Goal: Task Accomplishment & Management: Complete application form

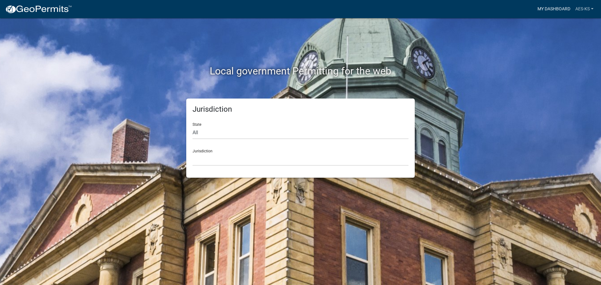
click at [543, 11] on link "My Dashboard" at bounding box center [554, 9] width 38 height 12
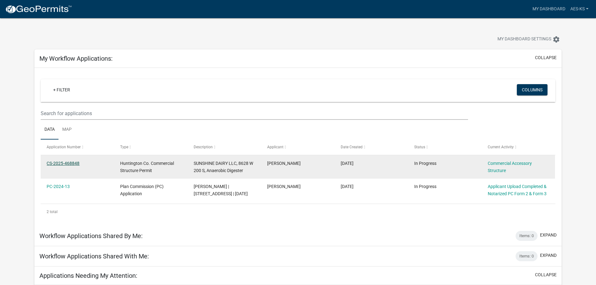
click at [63, 163] on link "CS-2025-468848" at bounding box center [63, 163] width 33 height 5
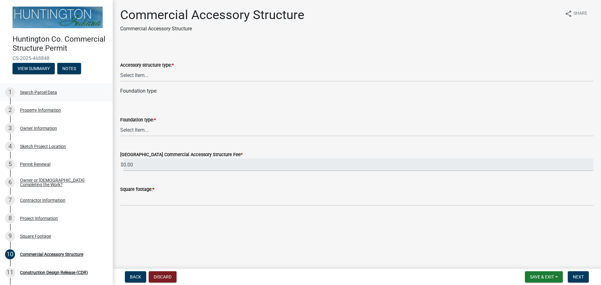
click at [45, 94] on div "Search Parcel Data" at bounding box center [38, 92] width 37 height 4
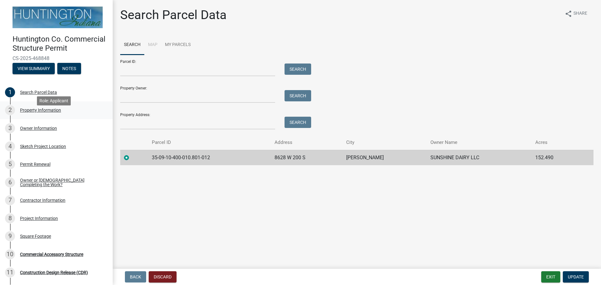
click at [41, 112] on div "Property Information" at bounding box center [40, 110] width 41 height 4
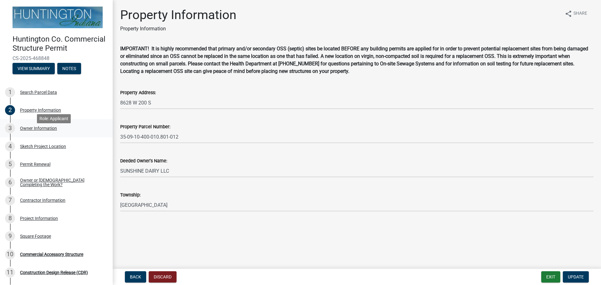
click at [44, 130] on div "Owner Information" at bounding box center [38, 128] width 37 height 4
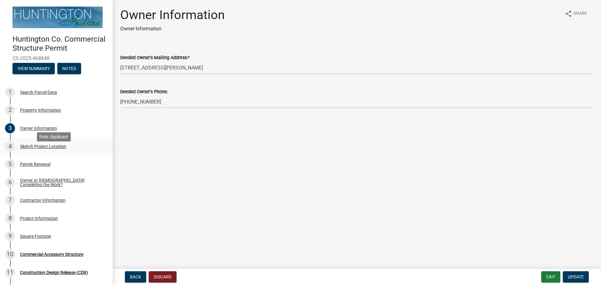
click at [48, 149] on div "Sketch Project Location" at bounding box center [43, 146] width 46 height 4
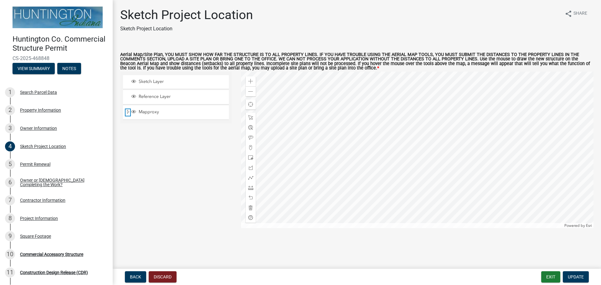
click at [129, 113] on span "Expand" at bounding box center [127, 112] width 5 height 6
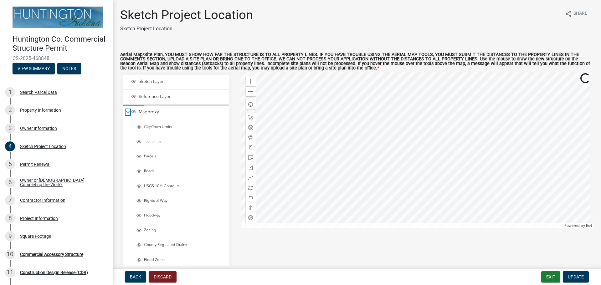
click at [129, 113] on span "Collapse" at bounding box center [127, 112] width 5 height 6
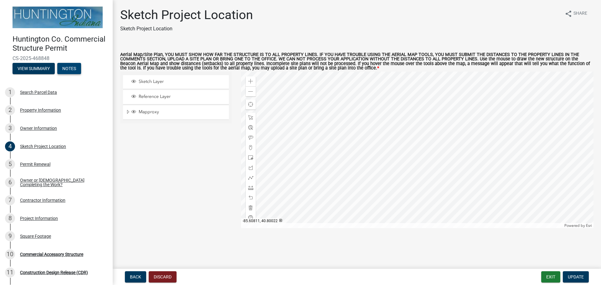
click at [70, 74] on button "Notes" at bounding box center [69, 68] width 24 height 11
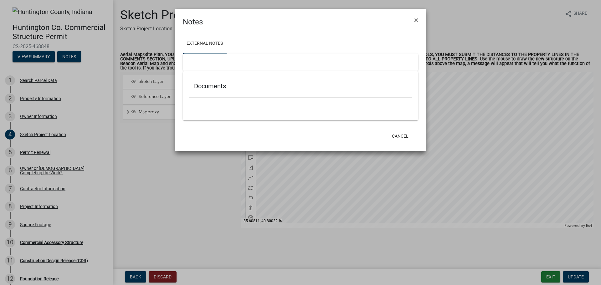
click at [205, 94] on div "Documents" at bounding box center [300, 87] width 223 height 20
click at [205, 101] on div at bounding box center [300, 101] width 223 height 7
click at [199, 60] on div at bounding box center [300, 63] width 235 height 18
click at [203, 44] on link "External Notes" at bounding box center [205, 44] width 44 height 20
click at [210, 86] on h5 "Documents" at bounding box center [300, 86] width 213 height 8
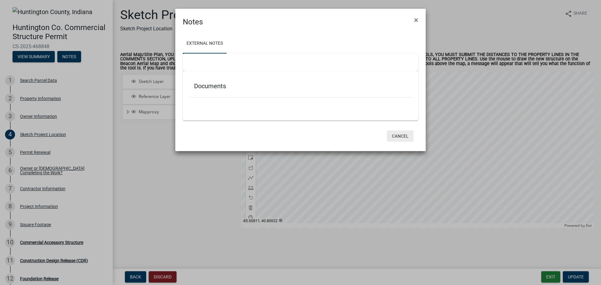
click at [409, 137] on button "Cancel" at bounding box center [400, 135] width 27 height 11
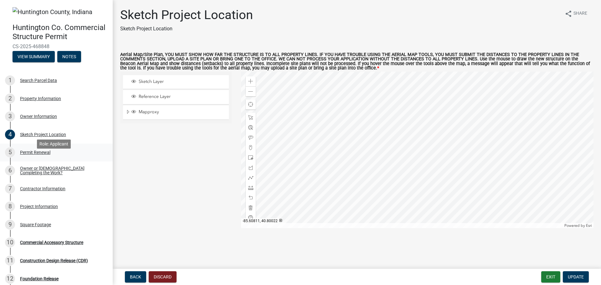
click at [42, 155] on div "Permit Renewal" at bounding box center [35, 152] width 30 height 4
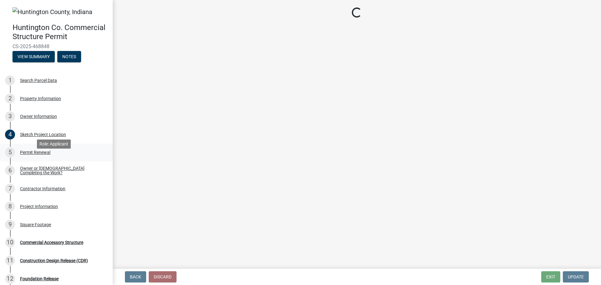
select select "97e125b5-97e1-4674-8df5-e9a4fca85b10"
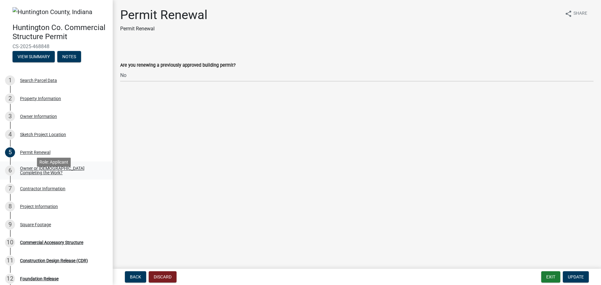
click at [33, 175] on div "Owner or [DEMOGRAPHIC_DATA] Completing the Work?" at bounding box center [61, 170] width 83 height 9
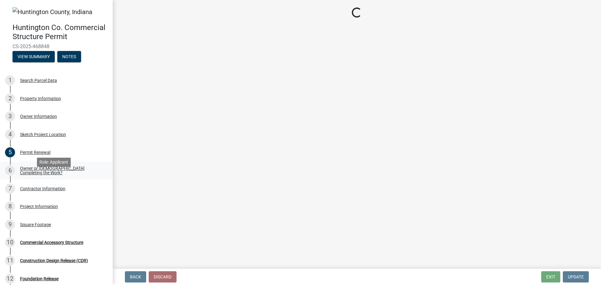
select select "f9de5679-cbe1-4884-8410-220f7e056f30"
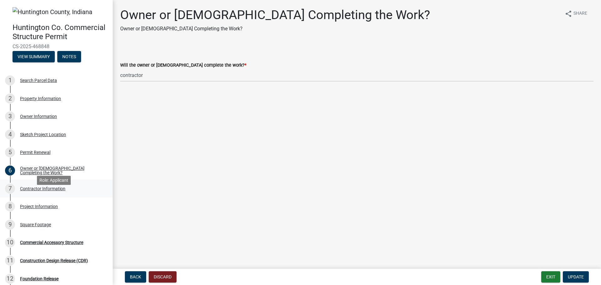
click at [33, 191] on div "Contractor Information" at bounding box center [42, 188] width 45 height 4
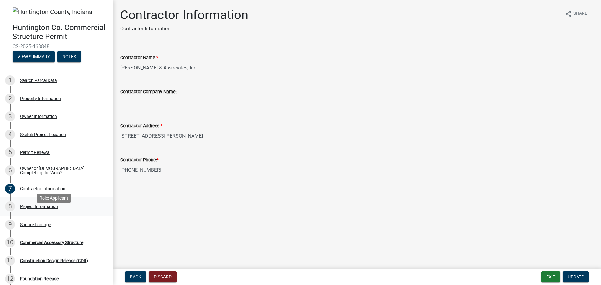
click at [34, 209] on div "Project Information" at bounding box center [39, 206] width 38 height 4
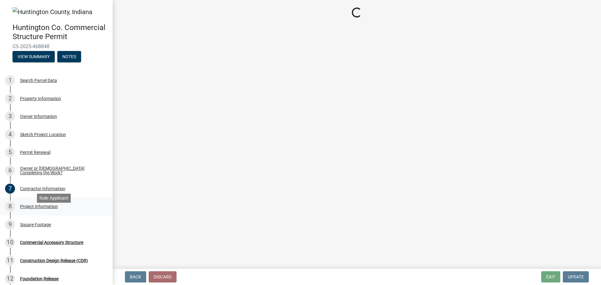
select select "722a6a40-a0a7-4821-b2e5-f656d7faa430"
select select "2817d3a3-d629-48c9-96d6-3b67e9964fa7"
select select "325ce8e5-708b-4a68-9c99-d6a35f957fd4"
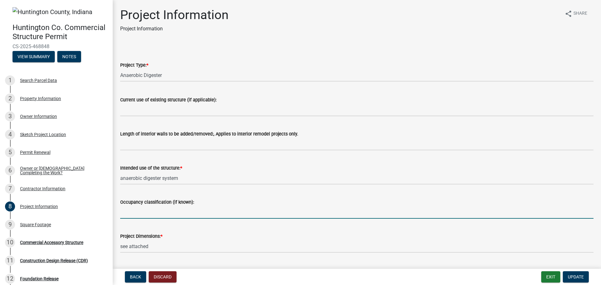
click at [155, 214] on input "Occupancy classification (if known):" at bounding box center [356, 212] width 473 height 13
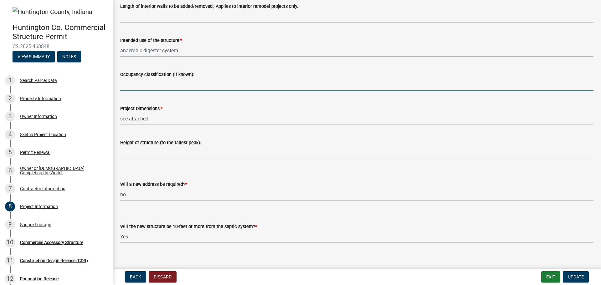
scroll to position [135, 0]
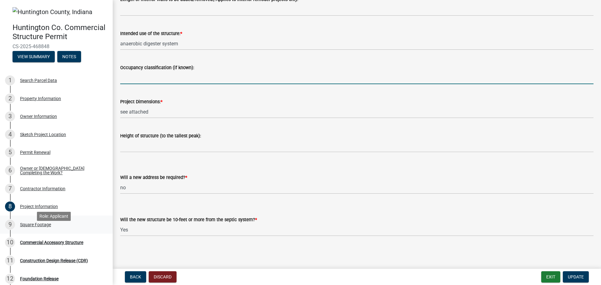
click at [36, 227] on div "Square Footage" at bounding box center [35, 224] width 31 height 4
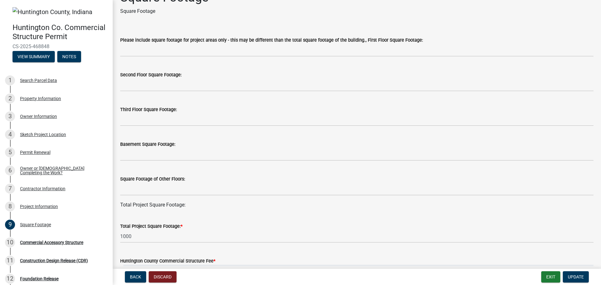
scroll to position [0, 0]
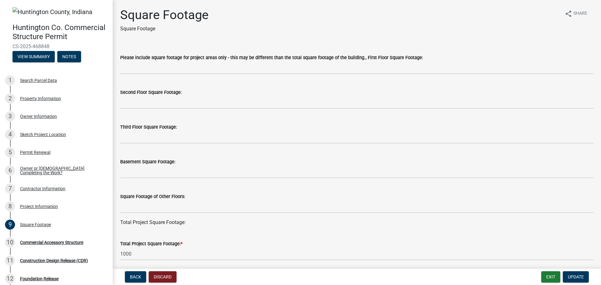
click at [394, 60] on label "Please include square footage for project areas only - this may be different th…" at bounding box center [271, 58] width 303 height 4
click at [138, 93] on label "Second Floor Square Footage:" at bounding box center [150, 92] width 61 height 4
click at [144, 129] on label "Third Floor Square Footage:" at bounding box center [148, 127] width 57 height 4
drag, startPoint x: 191, startPoint y: 125, endPoint x: 173, endPoint y: 145, distance: 26.8
click at [189, 129] on div "Third Floor Square Footage:" at bounding box center [356, 127] width 473 height 8
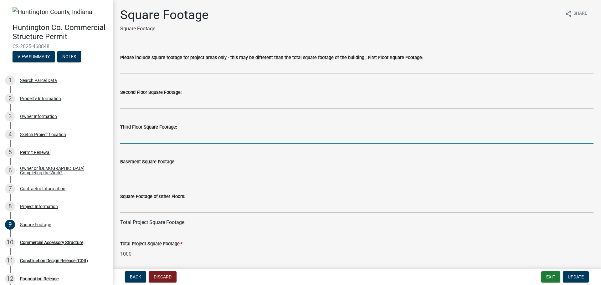
click at [161, 132] on input "text" at bounding box center [356, 137] width 473 height 13
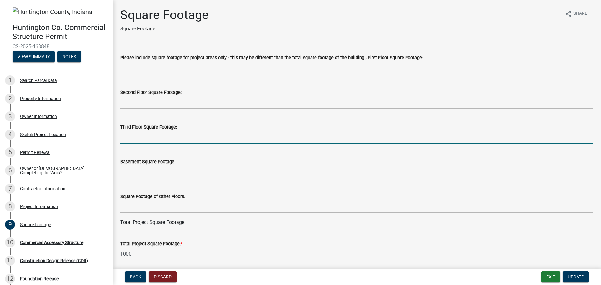
click at [164, 171] on input "text" at bounding box center [356, 172] width 473 height 13
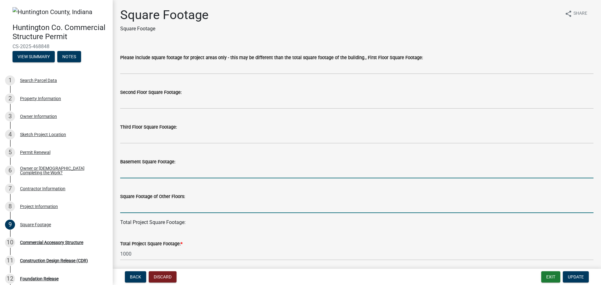
click at [150, 207] on input "text" at bounding box center [356, 206] width 473 height 13
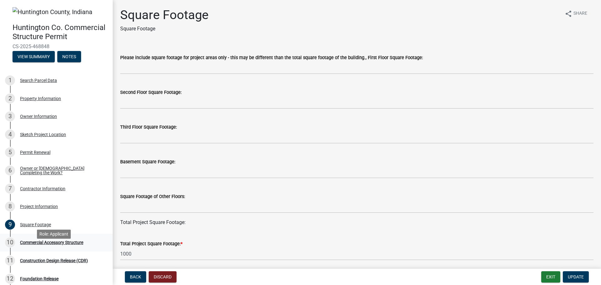
click at [52, 245] on div "Commercial Accessory Structure" at bounding box center [51, 242] width 63 height 4
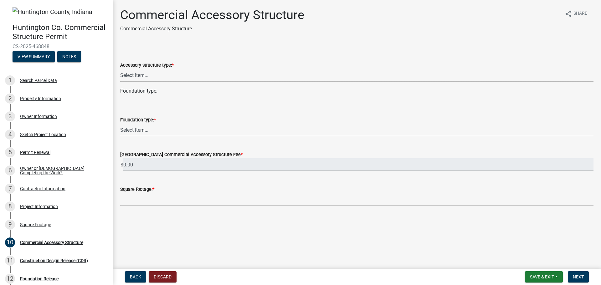
click at [141, 76] on select "Select Item... Detached Garage Pole Barn Shed/Yard Barn Carport Gazebo Pergola …" at bounding box center [356, 75] width 473 height 13
click at [142, 132] on div "Foundation type: * Select Item... Footings (minimum 36" frost depth) Post-holes…" at bounding box center [356, 126] width 473 height 20
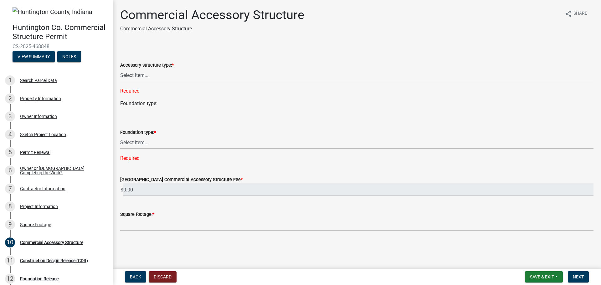
click at [207, 100] on div "Foundation type:" at bounding box center [356, 104] width 473 height 8
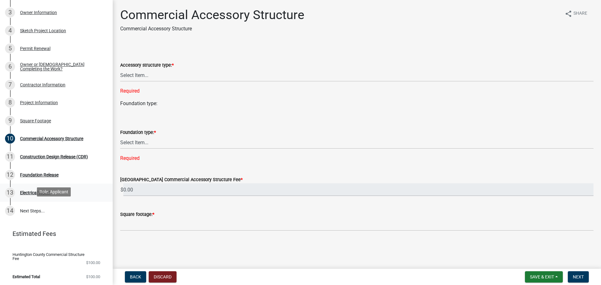
scroll to position [114, 0]
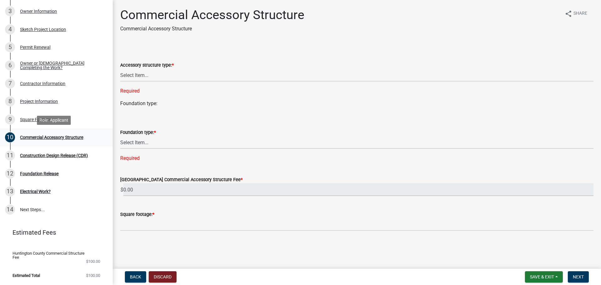
click at [36, 136] on div "Commercial Accessory Structure" at bounding box center [51, 137] width 63 height 4
click at [28, 118] on div "Square Footage" at bounding box center [35, 119] width 31 height 4
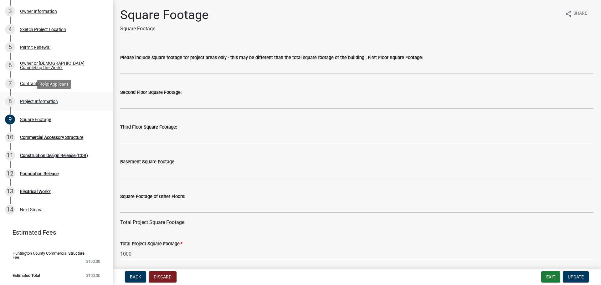
click at [31, 101] on div "Project Information" at bounding box center [39, 101] width 38 height 4
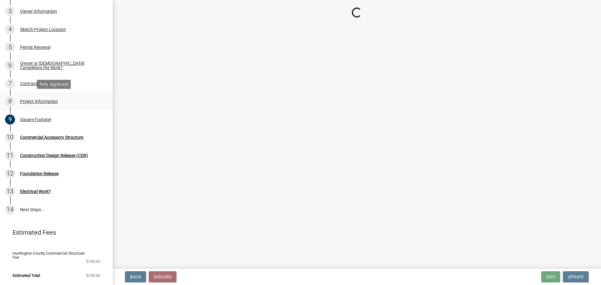
select select "722a6a40-a0a7-4821-b2e5-f656d7faa430"
select select "2817d3a3-d629-48c9-96d6-3b67e9964fa7"
select select "325ce8e5-708b-4a68-9c99-d6a35f957fd4"
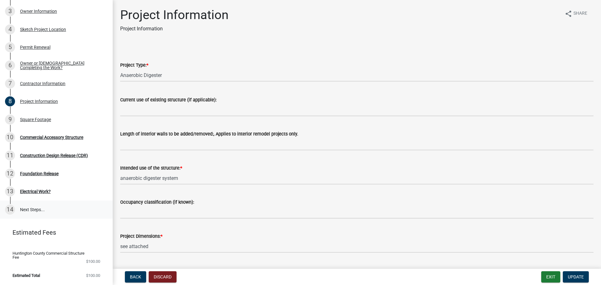
click at [33, 209] on link "14 Next Steps..." at bounding box center [56, 210] width 113 height 18
click at [48, 140] on div "Commercial Accessory Structure" at bounding box center [51, 137] width 63 height 4
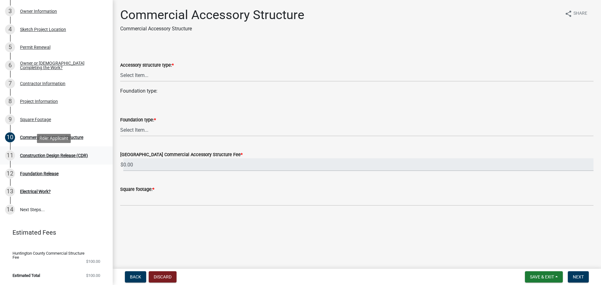
click at [50, 155] on div "Construction Design Release (CDR)" at bounding box center [54, 155] width 68 height 4
click at [578, 279] on span "Next" at bounding box center [578, 276] width 11 height 5
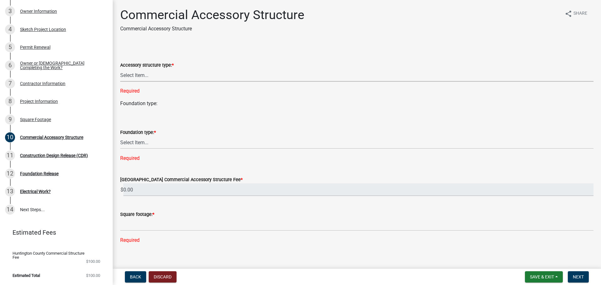
click at [177, 76] on select "Select Item... Detached Garage Pole Barn Shed/Yard Barn Carport Gazebo Pergola …" at bounding box center [356, 75] width 473 height 13
click at [120, 69] on select "Select Item... Detached Garage Pole Barn Shed/Yard Barn Carport Gazebo Pergola …" at bounding box center [356, 75] width 473 height 13
select select "8b0f0e50-ed45-4cd7-9242-174a9e28f5a1"
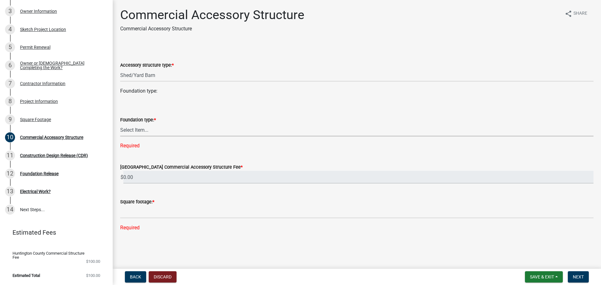
click at [142, 132] on select "Select Item... Footings (minimum 36" frost depth) Post-holes (42" depth with 6"…" at bounding box center [356, 130] width 473 height 13
click at [120, 124] on select "Select Item... Footings (minimum 36" frost depth) Post-holes (42" depth with 6"…" at bounding box center [356, 130] width 473 height 13
select select "ac8efb7e-7273-406a-a77f-4a18588c3632"
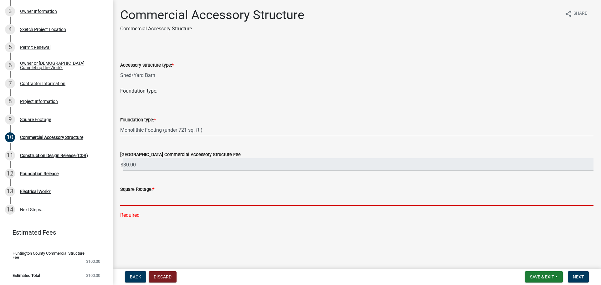
click at [132, 202] on input "text" at bounding box center [356, 199] width 473 height 13
click at [140, 202] on input "text" at bounding box center [356, 199] width 473 height 13
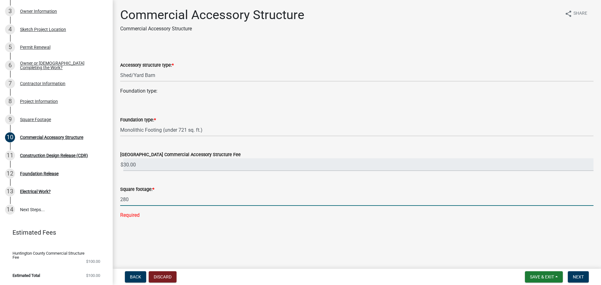
type input "280"
click at [204, 238] on main "Commercial Accessory Structure Commercial Accessory Structure share Share Acces…" at bounding box center [357, 133] width 488 height 266
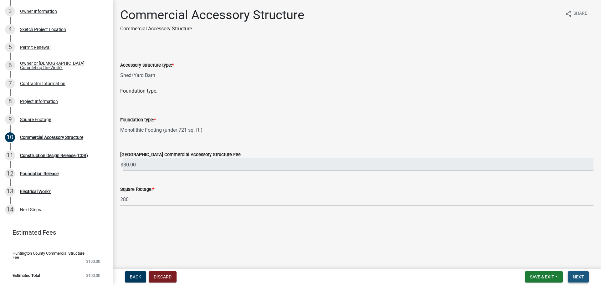
click at [580, 276] on span "Next" at bounding box center [578, 276] width 11 height 5
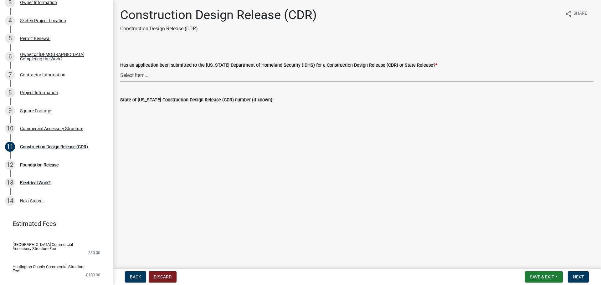
click at [139, 71] on select "Select Item... Yes No" at bounding box center [356, 75] width 473 height 13
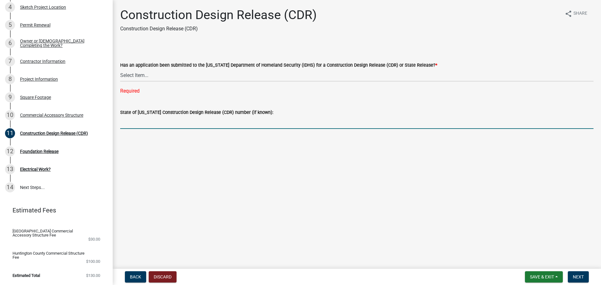
click at [142, 108] on div "State of Indiana Construction Design Release (CDR) number (if known):" at bounding box center [356, 114] width 473 height 29
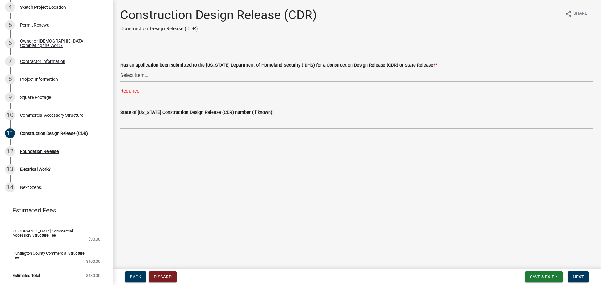
click at [152, 75] on select "Select Item... Yes No" at bounding box center [356, 75] width 473 height 13
click at [120, 69] on select "Select Item... Yes No" at bounding box center [356, 75] width 473 height 13
select select "40089162-52b0-49bb-8ad6-788e4dbe77bf"
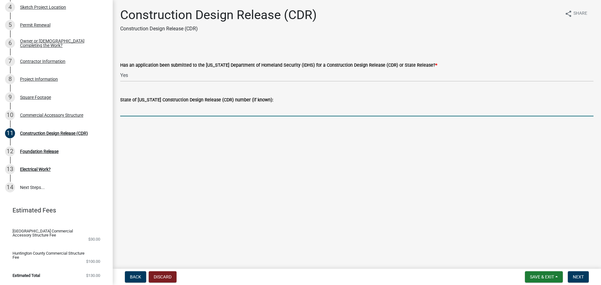
click at [166, 112] on input "State of Indiana Construction Design Release (CDR) number (if known):" at bounding box center [356, 110] width 473 height 13
type input "454954"
click at [581, 276] on span "Next" at bounding box center [578, 276] width 11 height 5
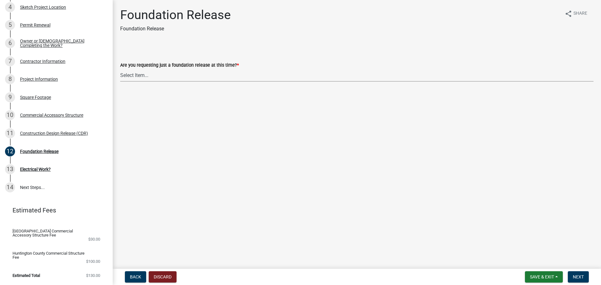
click at [153, 78] on select "Select Item... Yes No" at bounding box center [356, 75] width 473 height 13
click at [120, 69] on select "Select Item... Yes No" at bounding box center [356, 75] width 473 height 13
select select "0d21488d-720c-47f2-b9dd-91ede28171a6"
click at [585, 278] on button "Next" at bounding box center [578, 276] width 21 height 11
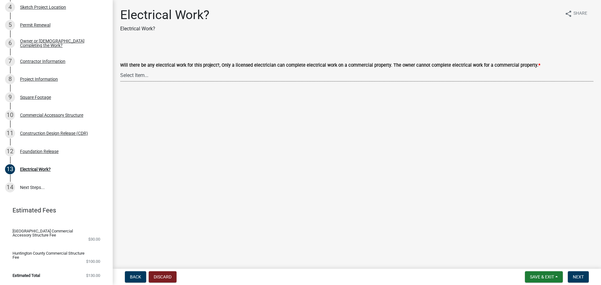
click at [146, 78] on select "Select Item... yes no" at bounding box center [356, 75] width 473 height 13
click at [120, 69] on select "Select Item... yes no" at bounding box center [356, 75] width 473 height 13
select select "f23186e2-7283-4719-9d2a-3b41e8ce62e6"
click at [581, 278] on span "Next" at bounding box center [578, 276] width 11 height 5
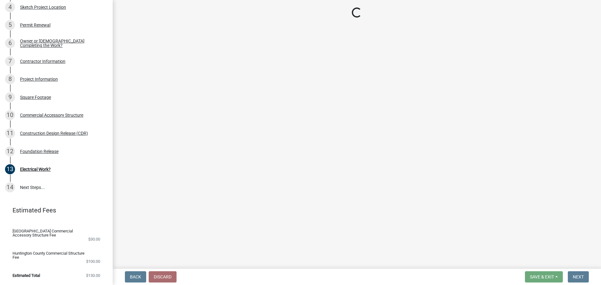
scroll to position [172, 0]
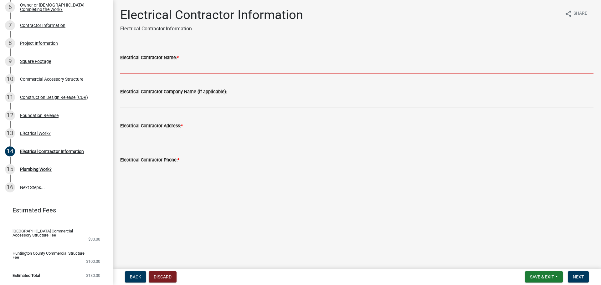
click at [149, 69] on input "Electrical Contractor Name: *" at bounding box center [356, 67] width 473 height 13
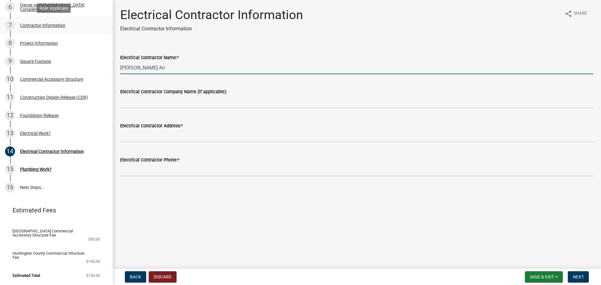
type input "Wagler An"
click at [33, 25] on div "Contractor Information" at bounding box center [42, 25] width 45 height 4
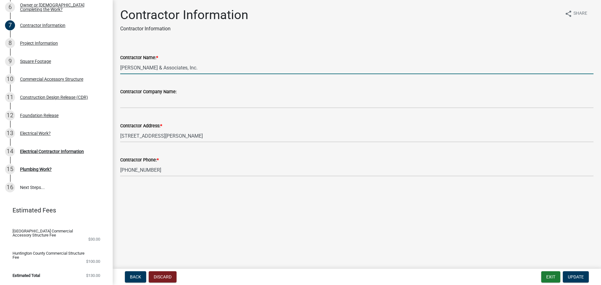
drag, startPoint x: 178, startPoint y: 71, endPoint x: 114, endPoint y: 74, distance: 64.2
click at [114, 74] on div "Contractor Information Contractor Information share Share Contractor Name: * Wa…" at bounding box center [357, 98] width 488 height 180
click at [44, 150] on div "Electrical Contractor Information" at bounding box center [52, 151] width 64 height 4
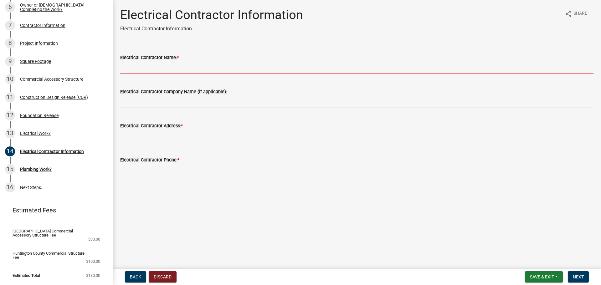
click at [146, 69] on input "Electrical Contractor Name: *" at bounding box center [356, 67] width 473 height 13
paste input "Wagler & Associates, Inc."
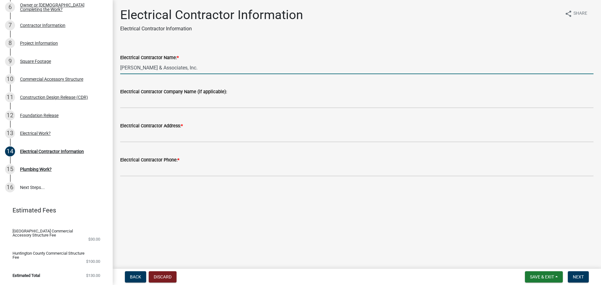
type input "Wagler & Associates, Inc."
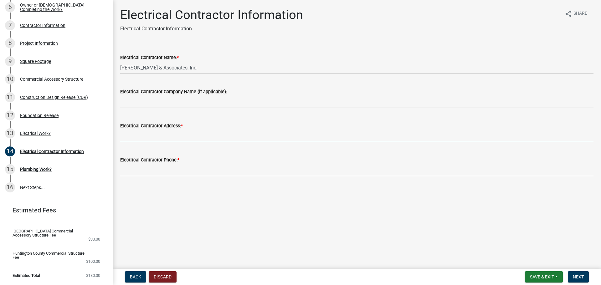
click at [129, 139] on input "Electrical Contractor Address: *" at bounding box center [356, 136] width 473 height 13
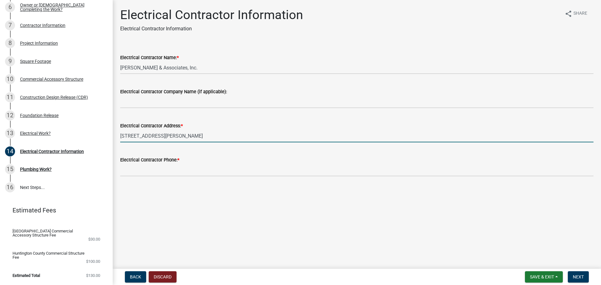
type input "1211 Wohlert St, Angola IN 46703"
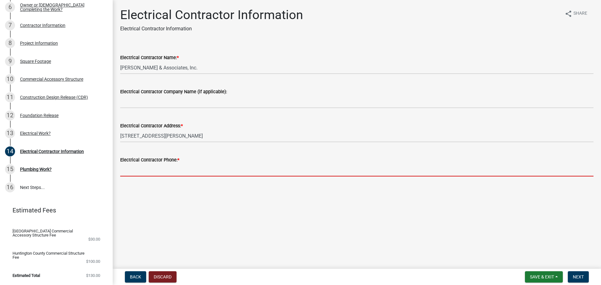
click at [131, 175] on input "Electrical Contractor Phone: *" at bounding box center [356, 170] width 473 height 13
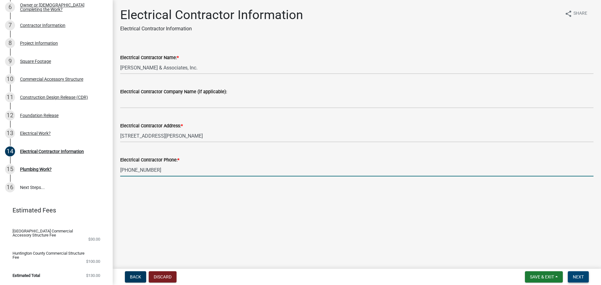
type input "260-665-9246"
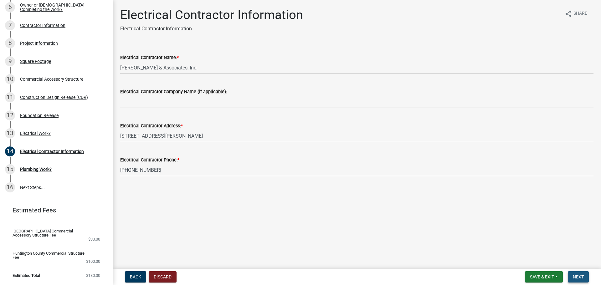
click at [578, 278] on span "Next" at bounding box center [578, 276] width 11 height 5
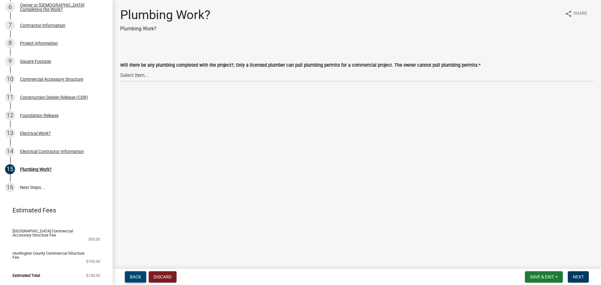
click at [137, 278] on span "Back" at bounding box center [135, 276] width 11 height 5
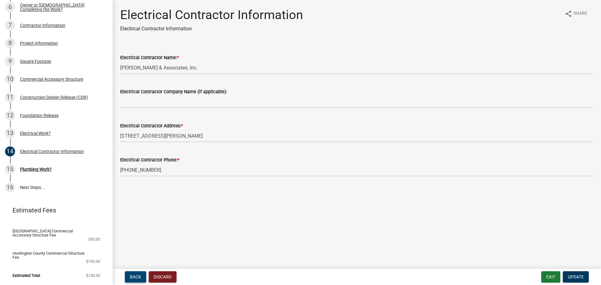
click at [137, 278] on span "Back" at bounding box center [135, 276] width 11 height 5
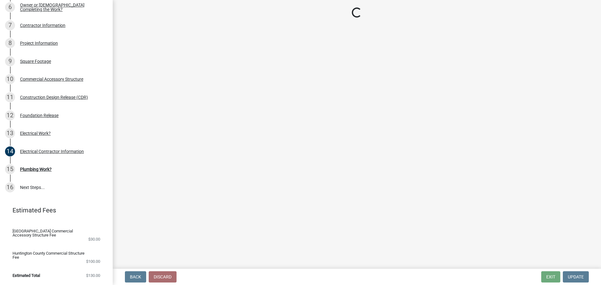
select select "f23186e2-7283-4719-9d2a-3b41e8ce62e6"
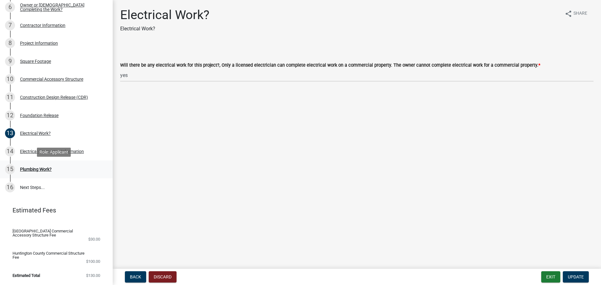
click at [31, 168] on div "Plumbing Work?" at bounding box center [36, 169] width 32 height 4
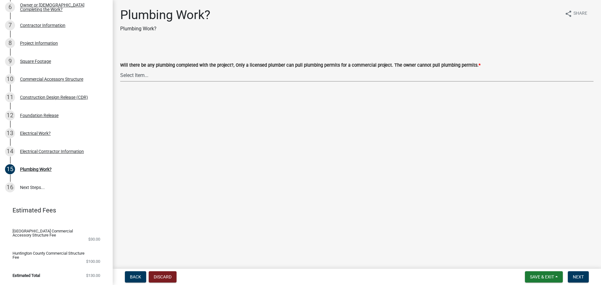
click at [156, 74] on select "Select Item... yes no" at bounding box center [356, 75] width 473 height 13
click at [120, 69] on select "Select Item... yes no" at bounding box center [356, 75] width 473 height 13
select select "64dbf000-c140-4b43-913e-451fbc997564"
click at [580, 276] on span "Next" at bounding box center [578, 276] width 11 height 5
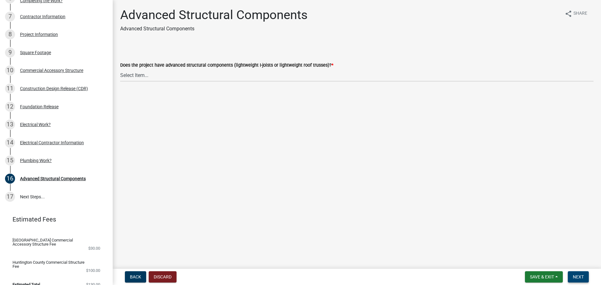
scroll to position [190, 0]
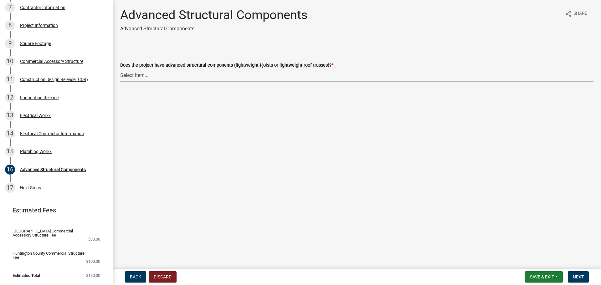
click at [138, 77] on select "Select Item... Yes No" at bounding box center [356, 75] width 473 height 13
click at [120, 69] on select "Select Item... Yes No" at bounding box center [356, 75] width 473 height 13
select select "effa7f85-e56d-4a10-ae6e-beb7be731e4c"
click at [582, 275] on span "Next" at bounding box center [578, 276] width 11 height 5
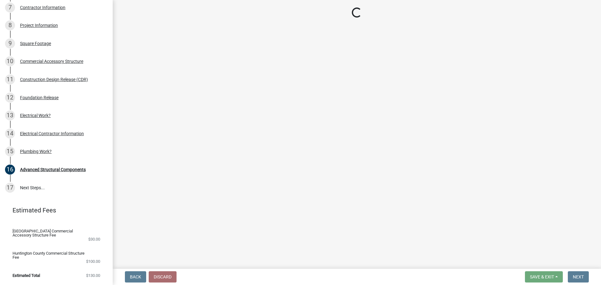
scroll to position [280, 0]
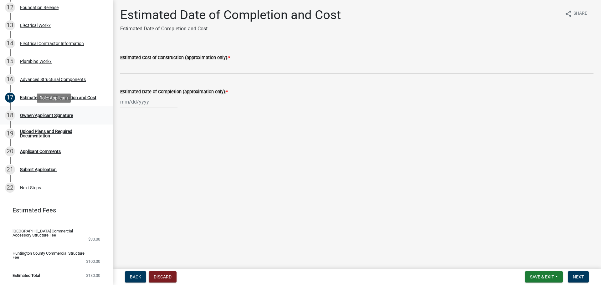
click at [67, 112] on div "18 Owner/Applicant Signature" at bounding box center [54, 115] width 98 height 10
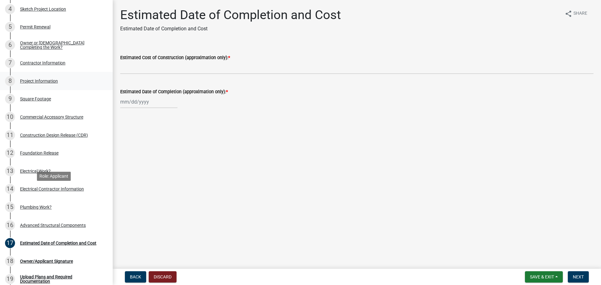
scroll to position [156, 0]
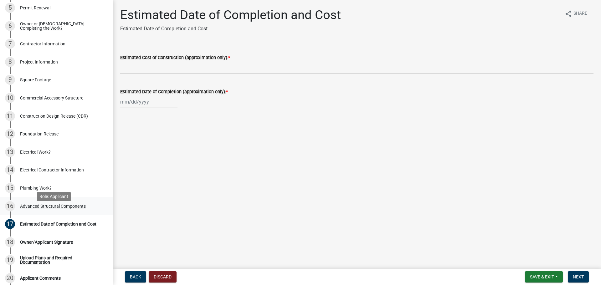
click at [24, 208] on div "Advanced Structural Components" at bounding box center [53, 206] width 66 height 4
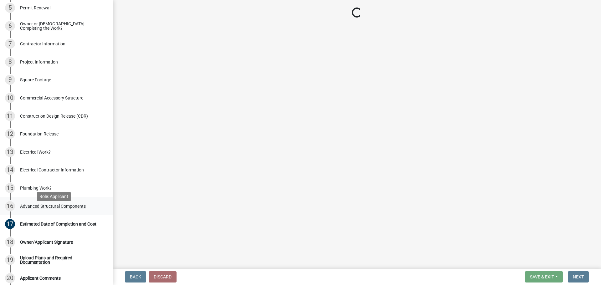
select select "effa7f85-e56d-4a10-ae6e-beb7be731e4c"
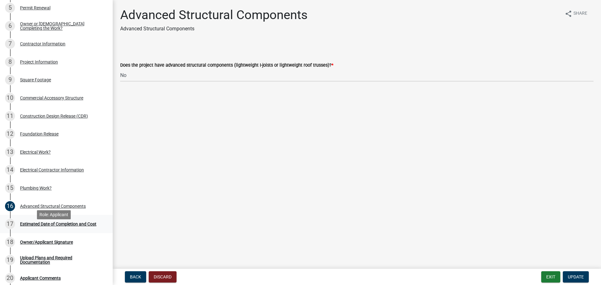
click at [36, 226] on div "Estimated Date of Completion and Cost" at bounding box center [58, 224] width 76 height 4
